Goal: Entertainment & Leisure: Browse casually

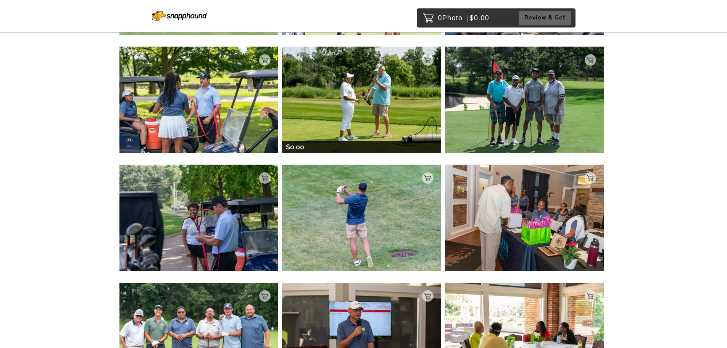
scroll to position [1183, 0]
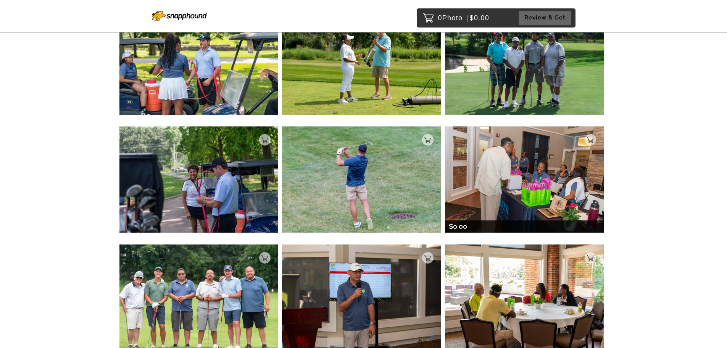
click at [543, 178] on img at bounding box center [524, 179] width 159 height 106
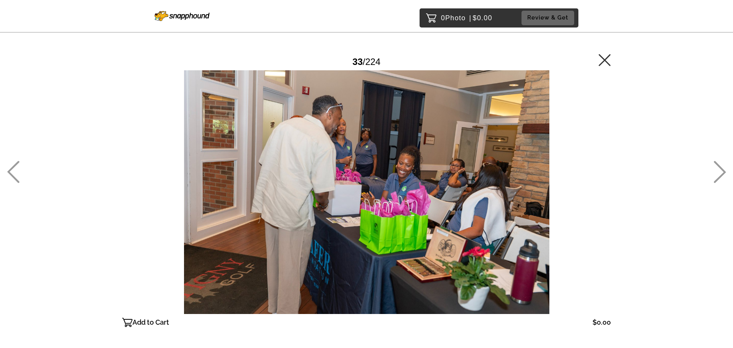
click at [11, 170] on icon at bounding box center [13, 172] width 12 height 22
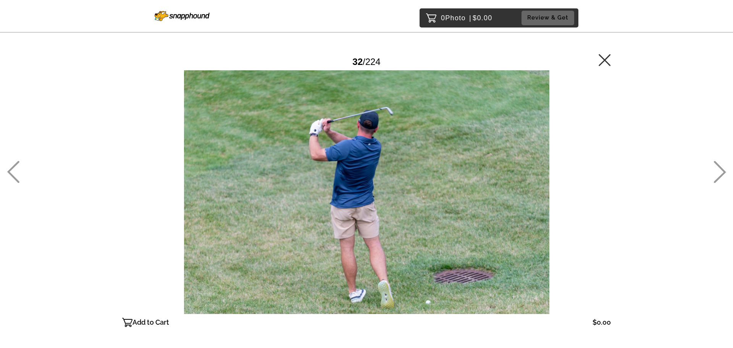
click at [11, 170] on icon at bounding box center [13, 172] width 12 height 22
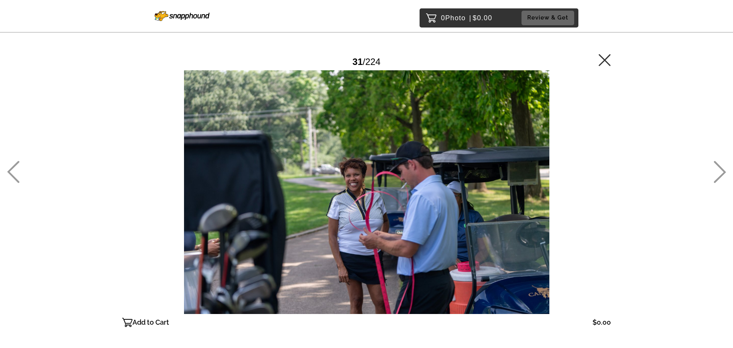
click at [11, 170] on icon at bounding box center [13, 172] width 12 height 22
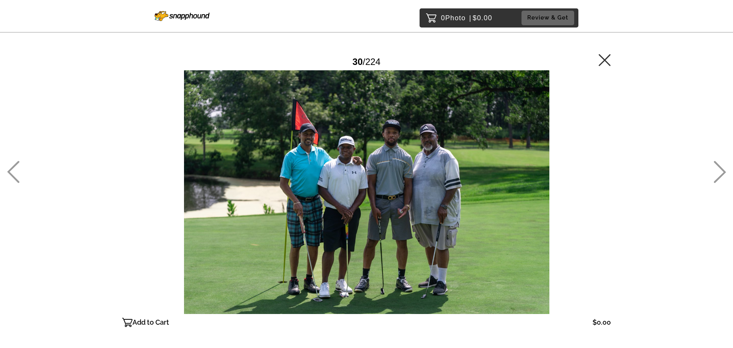
click at [11, 170] on icon at bounding box center [13, 172] width 12 height 22
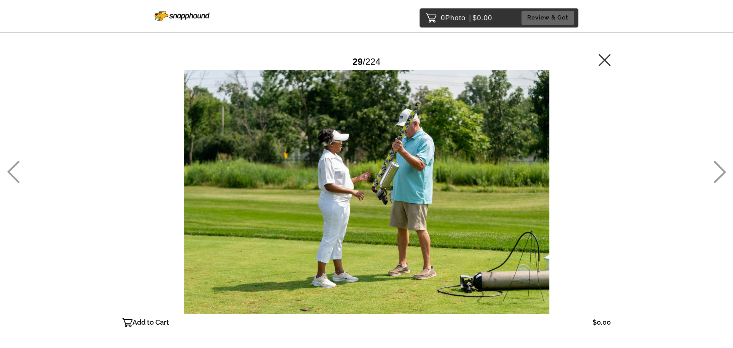
click at [11, 170] on icon at bounding box center [13, 172] width 12 height 22
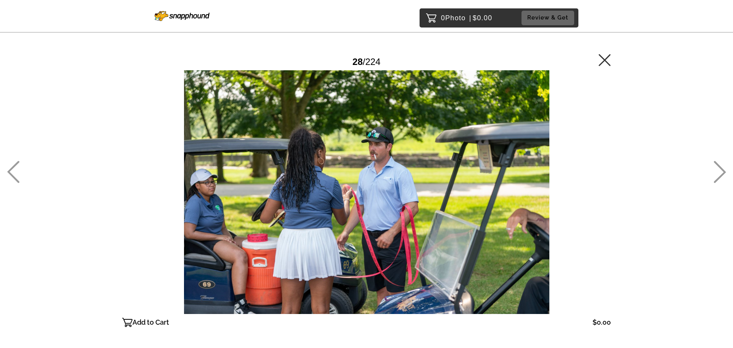
click at [11, 170] on icon at bounding box center [13, 172] width 12 height 22
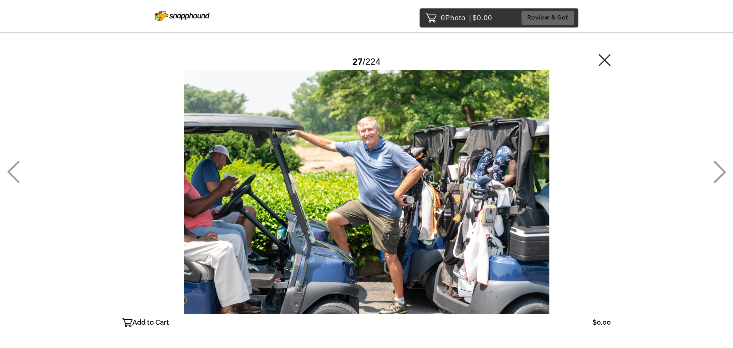
click at [11, 170] on icon at bounding box center [13, 172] width 12 height 22
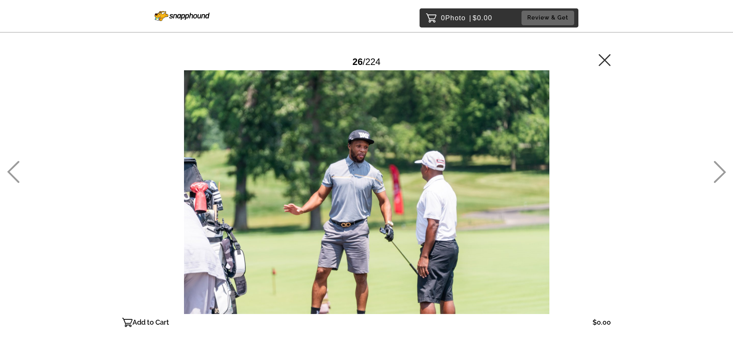
click at [11, 170] on icon at bounding box center [13, 172] width 12 height 22
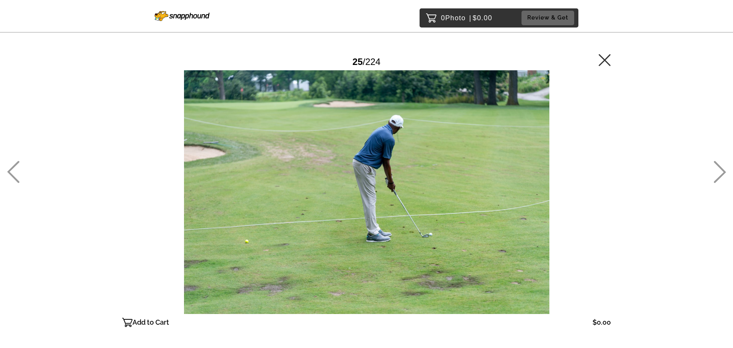
click at [11, 170] on icon at bounding box center [13, 172] width 12 height 22
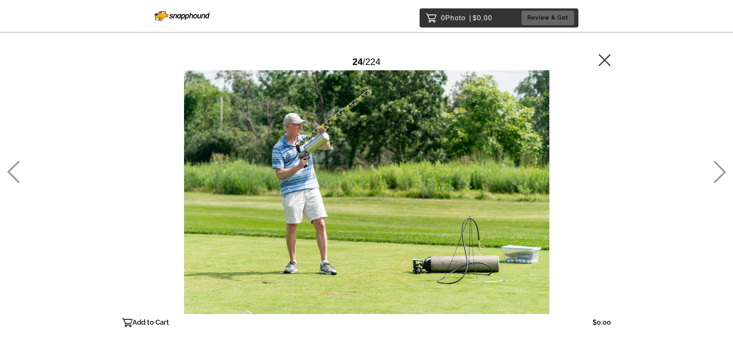
click at [11, 170] on icon at bounding box center [13, 172] width 12 height 22
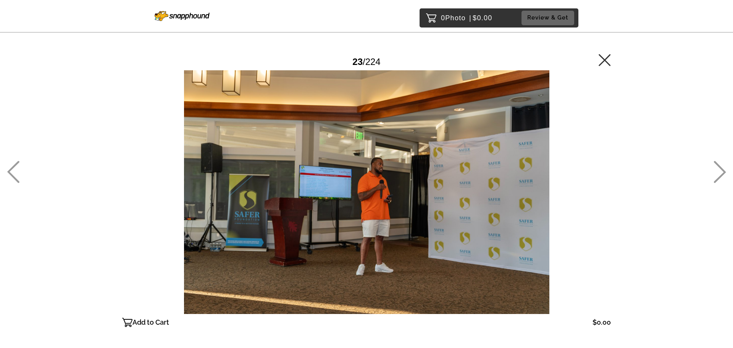
click at [11, 170] on icon at bounding box center [13, 172] width 12 height 22
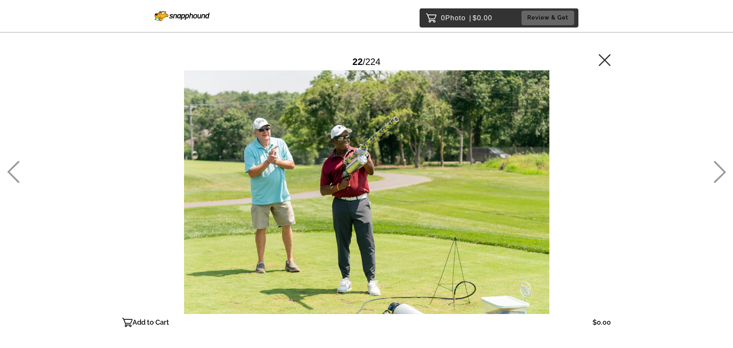
click at [10, 171] on icon at bounding box center [13, 172] width 12 height 22
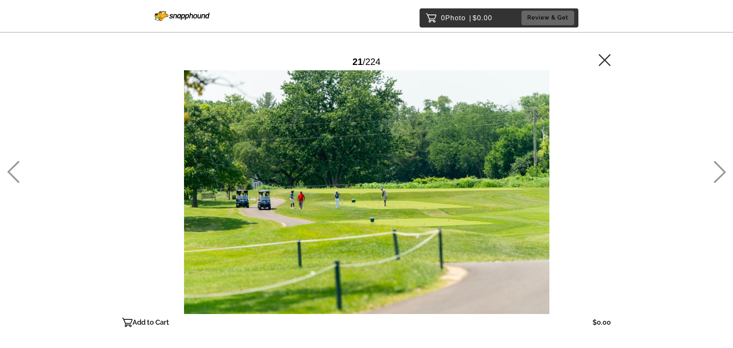
click at [10, 171] on icon at bounding box center [13, 172] width 12 height 22
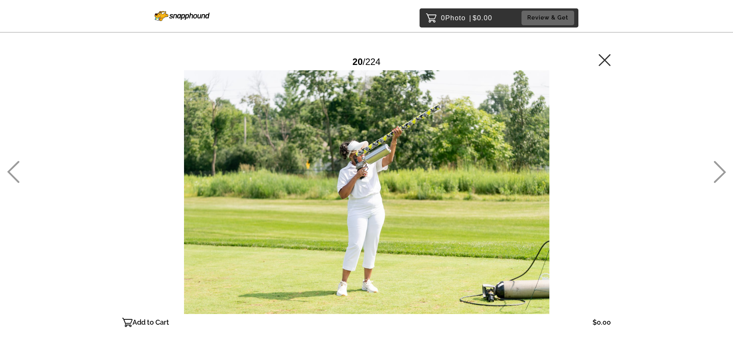
click at [10, 171] on icon at bounding box center [13, 172] width 12 height 22
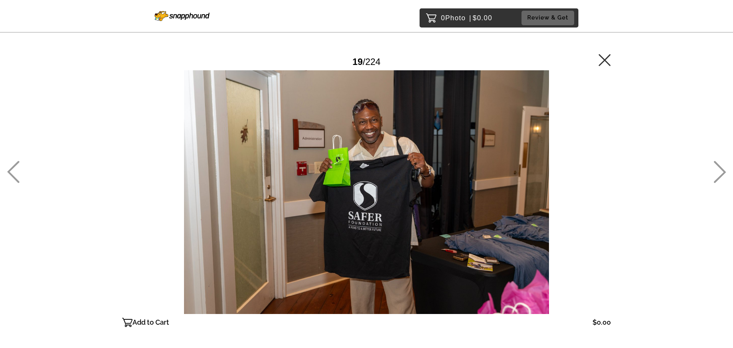
click at [10, 171] on icon at bounding box center [13, 172] width 12 height 22
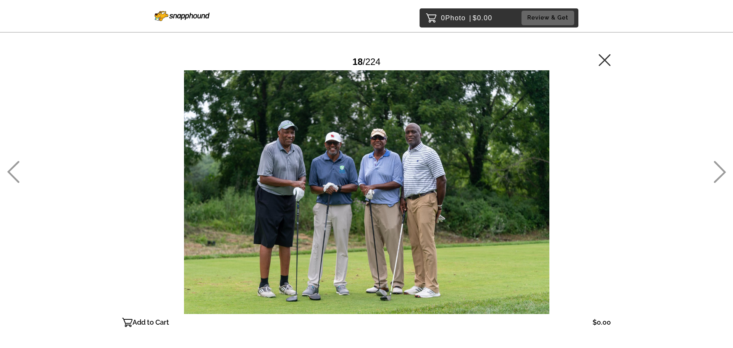
click at [10, 171] on icon at bounding box center [13, 172] width 12 height 22
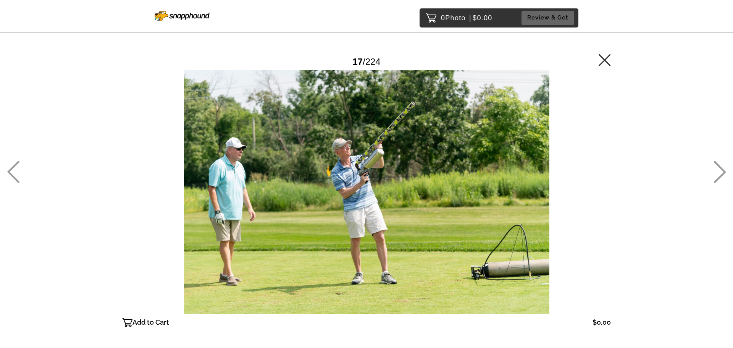
click at [10, 171] on icon at bounding box center [13, 172] width 12 height 22
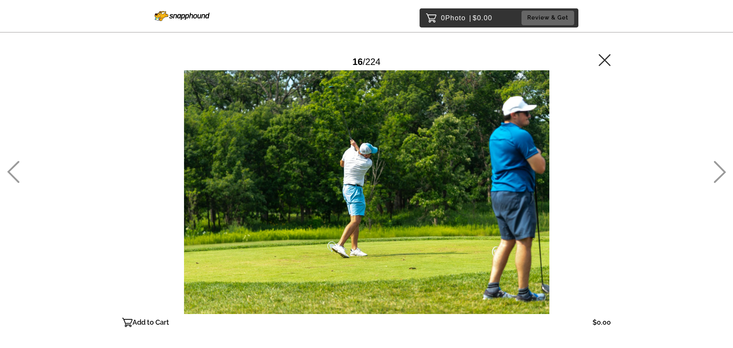
click at [10, 171] on icon at bounding box center [13, 172] width 12 height 22
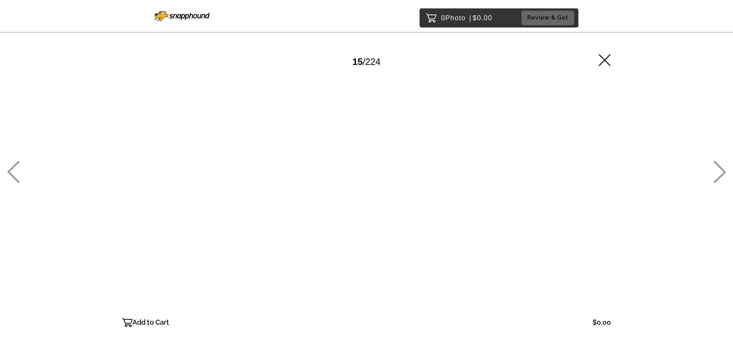
click at [10, 171] on icon at bounding box center [13, 172] width 12 height 22
click at [8, 178] on icon at bounding box center [13, 172] width 13 height 22
click at [13, 170] on icon at bounding box center [13, 172] width 13 height 22
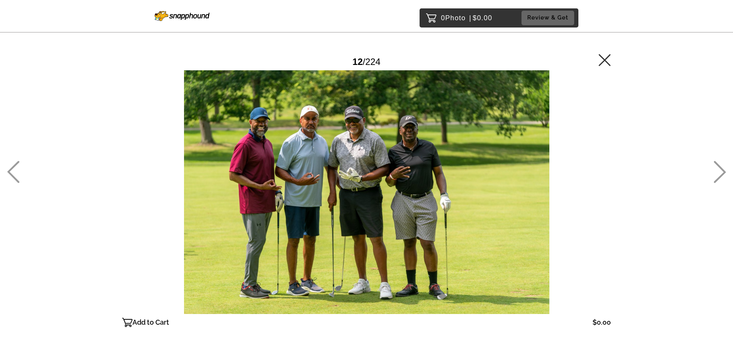
click at [13, 170] on icon at bounding box center [13, 172] width 13 height 22
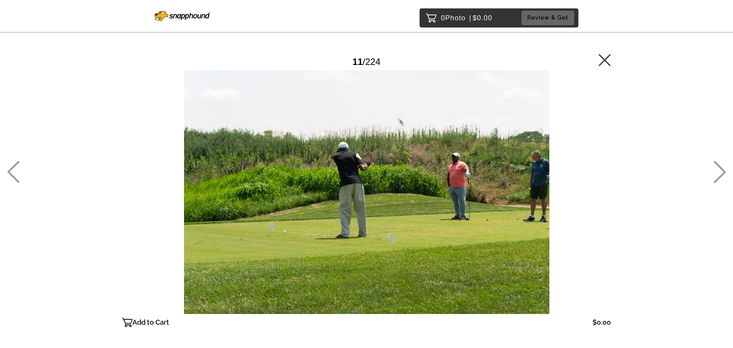
click at [13, 170] on icon at bounding box center [13, 172] width 13 height 22
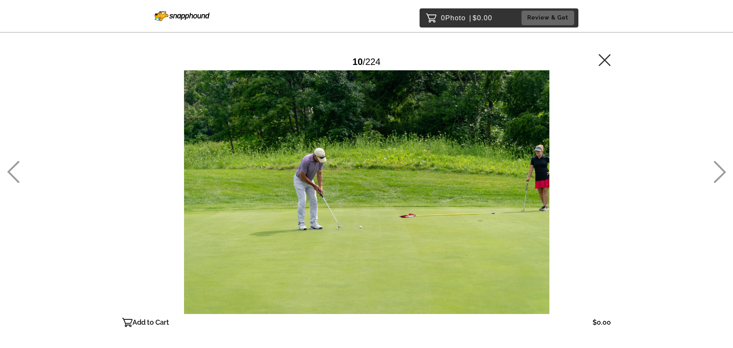
click at [13, 169] on icon at bounding box center [13, 172] width 13 height 22
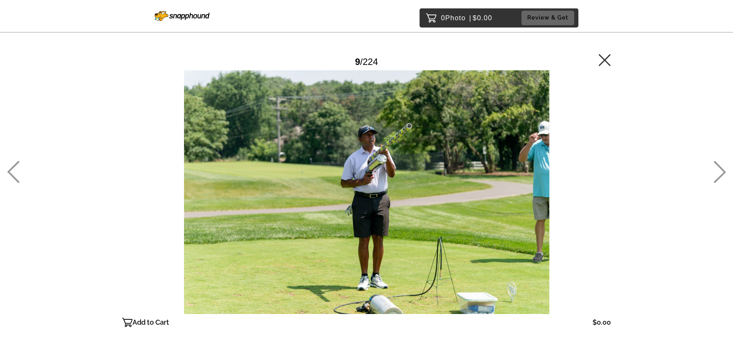
click at [13, 169] on icon at bounding box center [13, 172] width 13 height 22
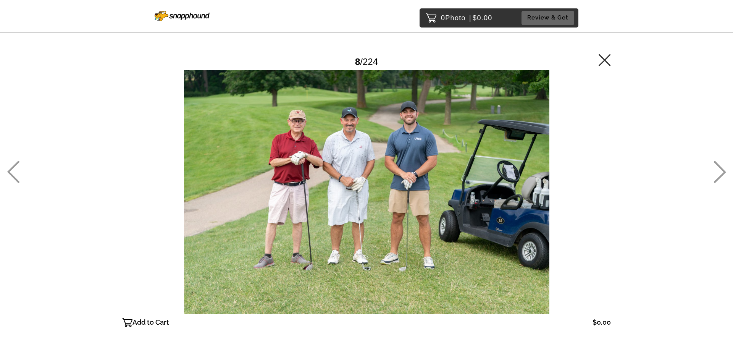
click at [13, 169] on icon at bounding box center [13, 172] width 13 height 22
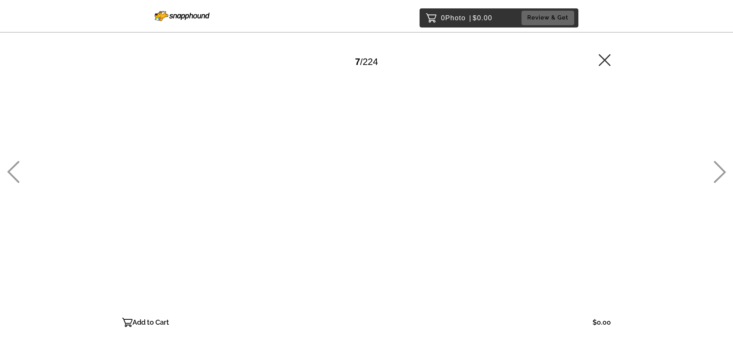
click at [13, 169] on icon at bounding box center [13, 172] width 13 height 22
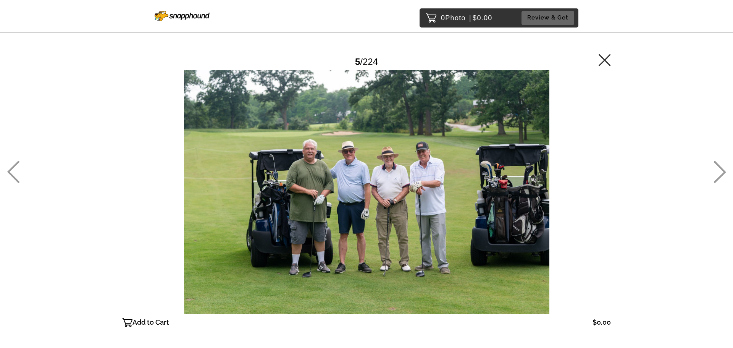
click at [13, 169] on icon at bounding box center [13, 172] width 13 height 22
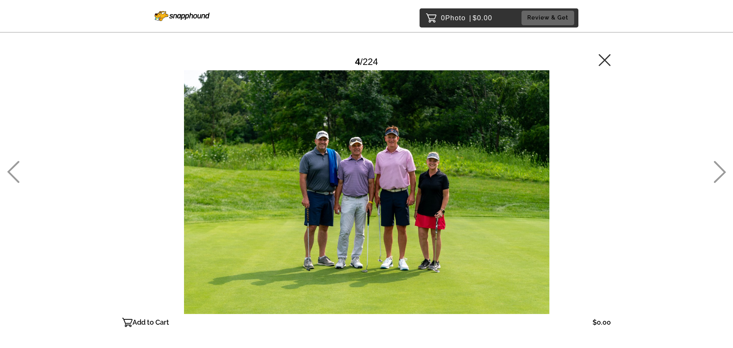
click at [13, 169] on icon at bounding box center [13, 172] width 13 height 22
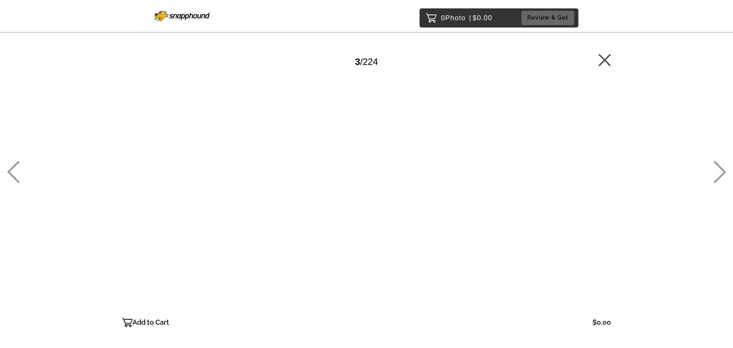
click at [13, 169] on icon at bounding box center [13, 172] width 13 height 22
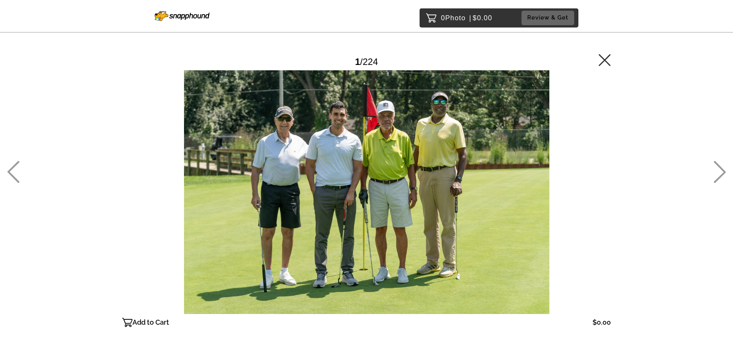
click at [8, 169] on icon at bounding box center [13, 172] width 13 height 22
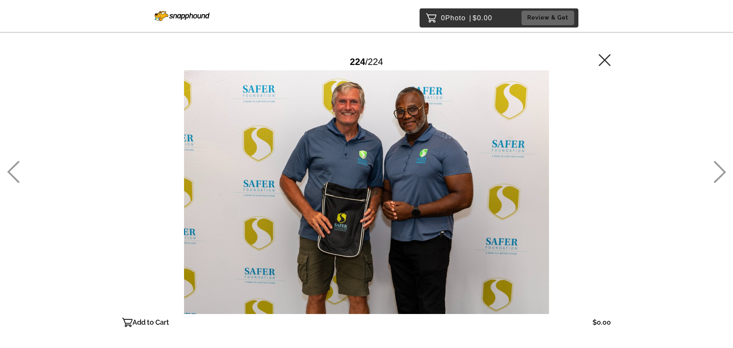
click at [604, 57] on icon at bounding box center [605, 60] width 12 height 12
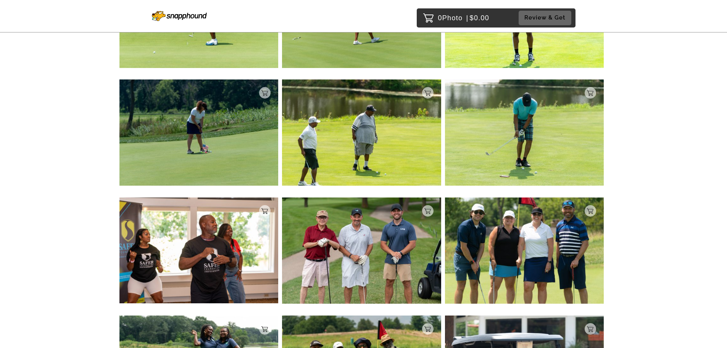
scroll to position [6641, 0]
